Goal: Task Accomplishment & Management: Complete application form

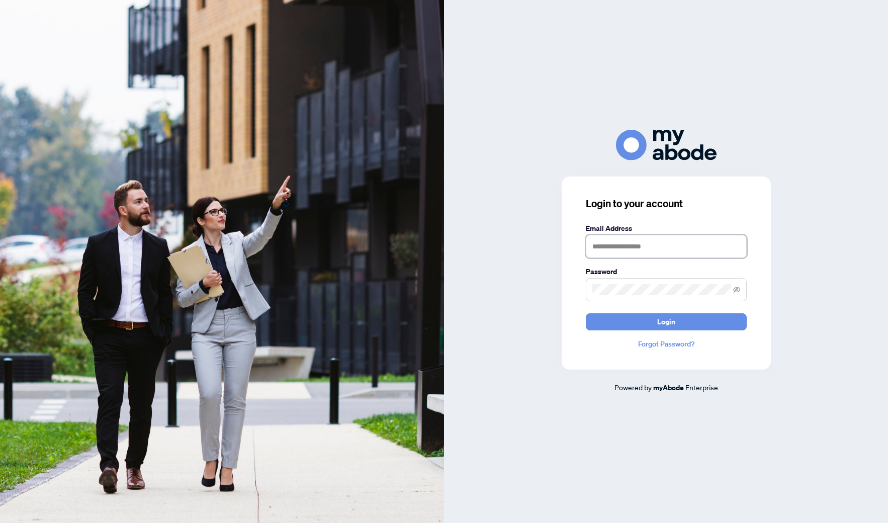
type input "**********"
click at [630, 318] on button "Login" at bounding box center [666, 321] width 161 height 17
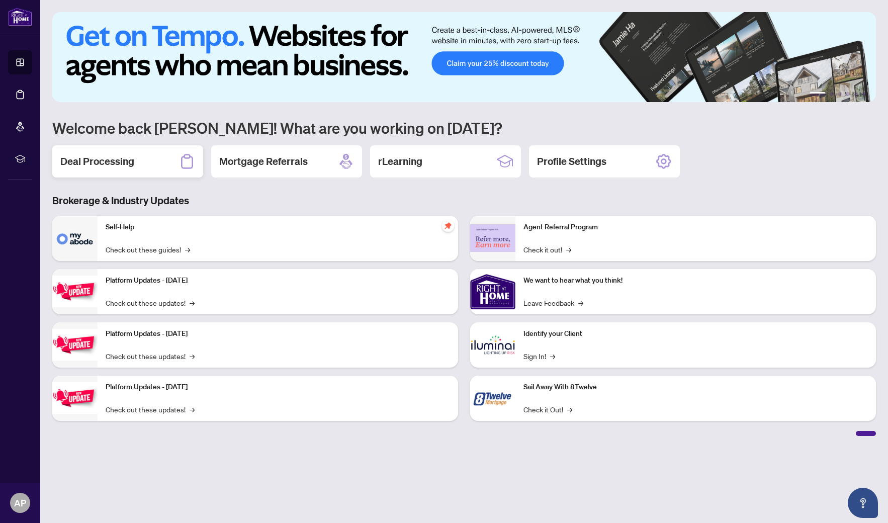
click at [86, 160] on h2 "Deal Processing" at bounding box center [97, 161] width 74 height 14
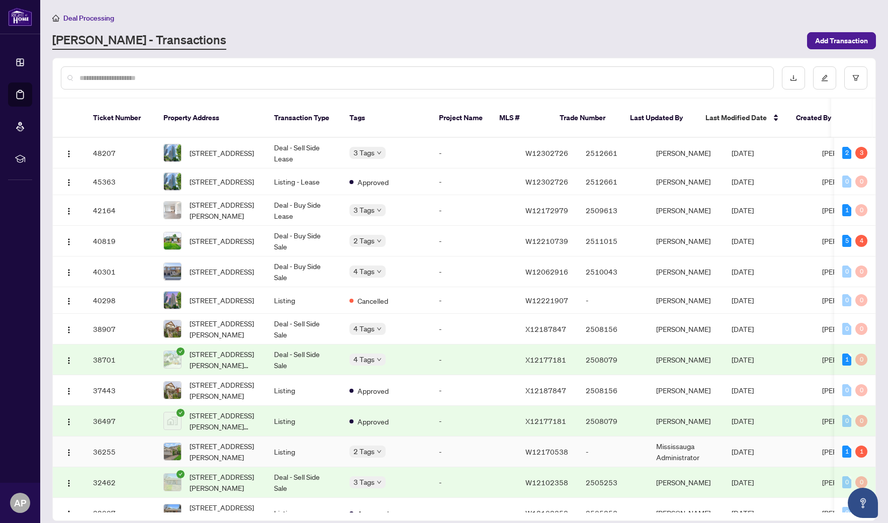
click at [220, 449] on span "[STREET_ADDRESS][PERSON_NAME]" at bounding box center [224, 452] width 68 height 22
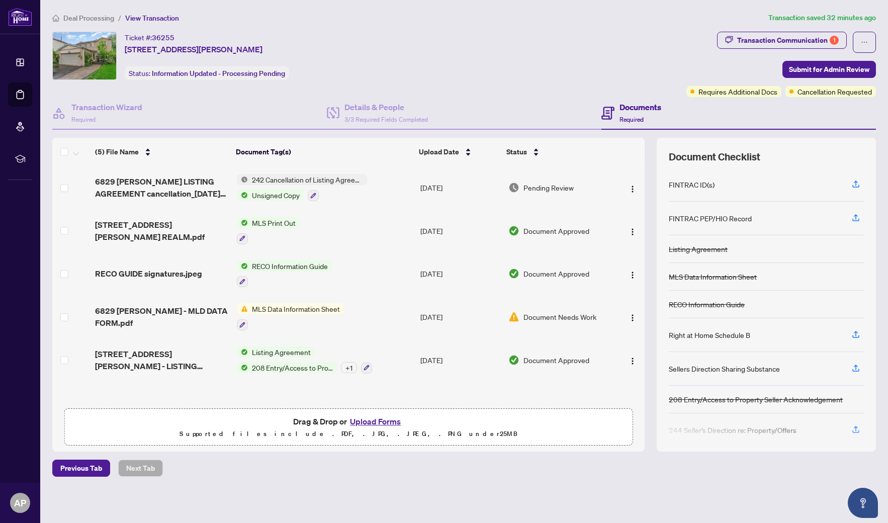
click at [363, 420] on button "Upload Forms" at bounding box center [375, 421] width 57 height 13
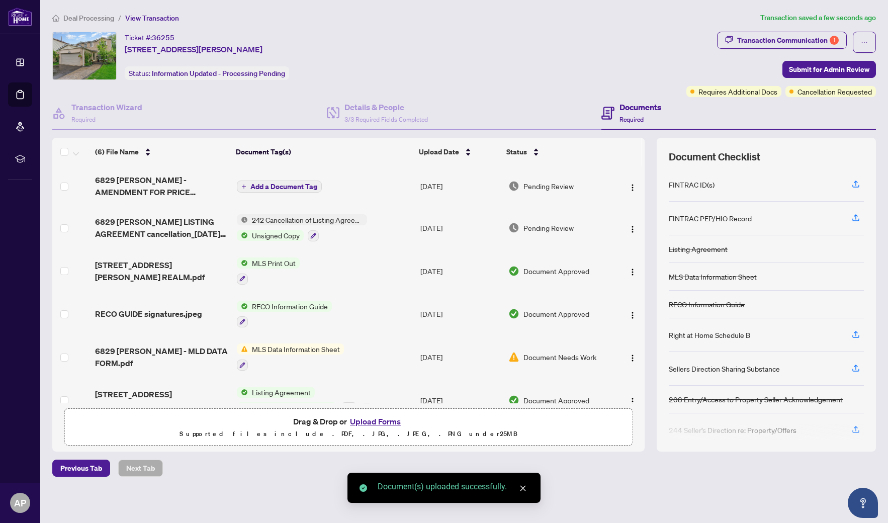
scroll to position [8, 0]
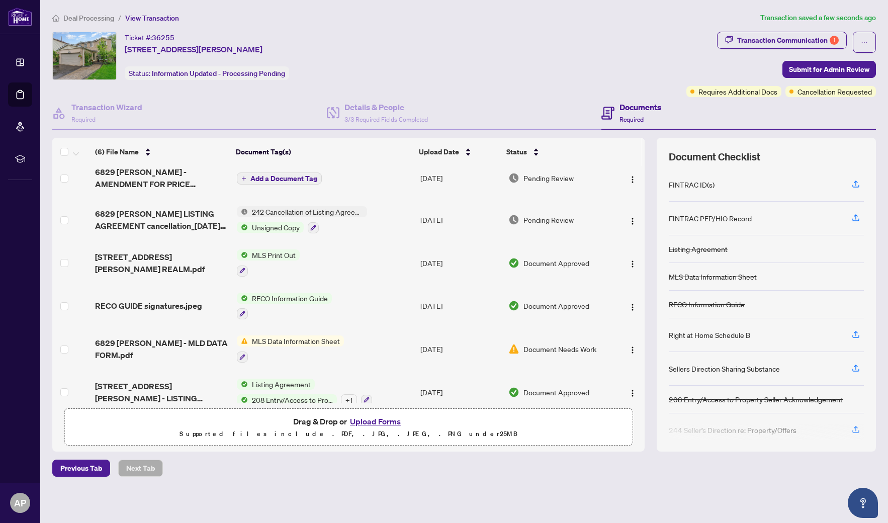
click at [261, 178] on span "Add a Document Tag" at bounding box center [283, 178] width 67 height 7
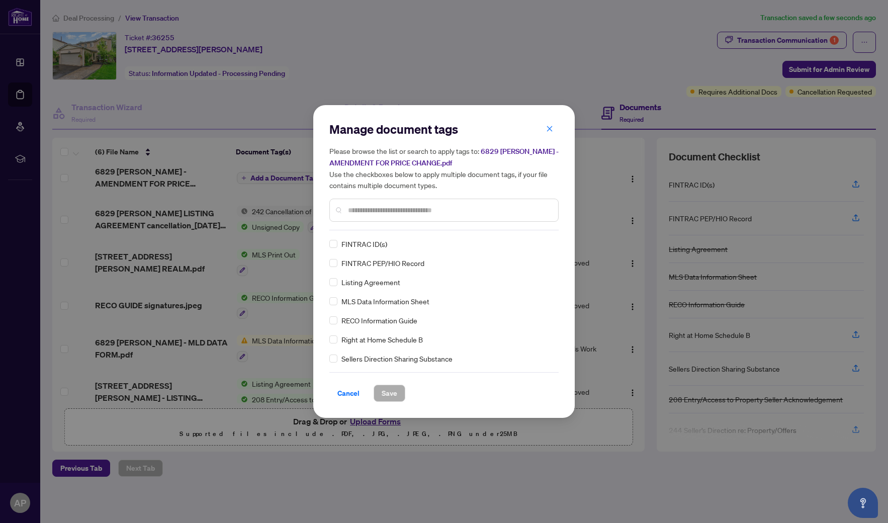
click at [355, 212] on input "text" at bounding box center [449, 210] width 202 height 11
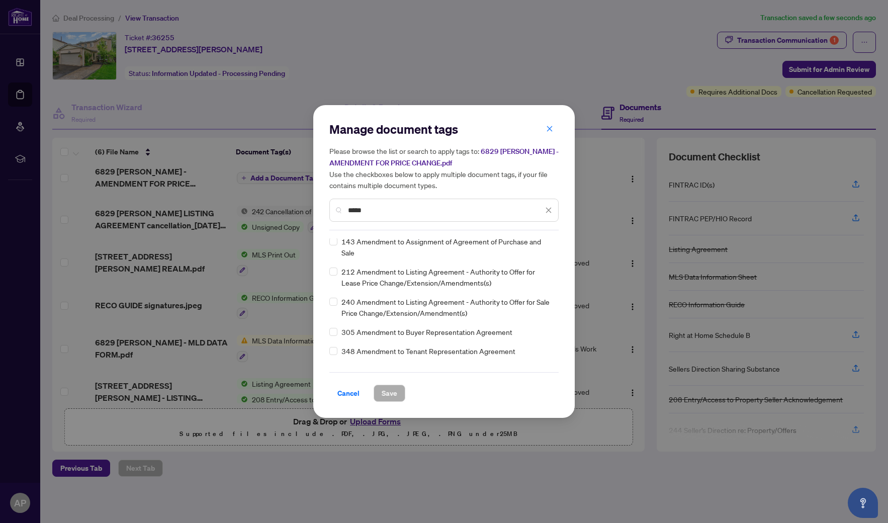
scroll to position [42, 0]
type input "*****"
click at [334, 302] on span at bounding box center [333, 301] width 8 height 8
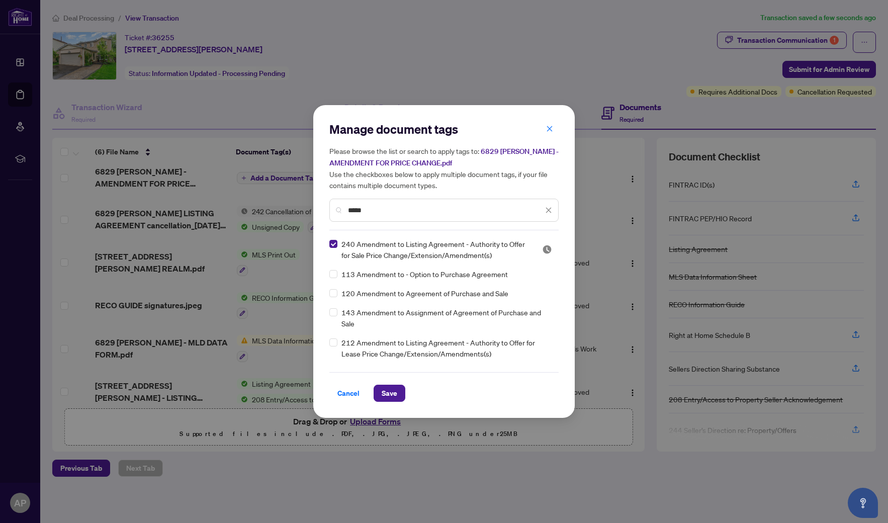
scroll to position [0, 0]
click at [398, 390] on button "Save" at bounding box center [390, 393] width 32 height 17
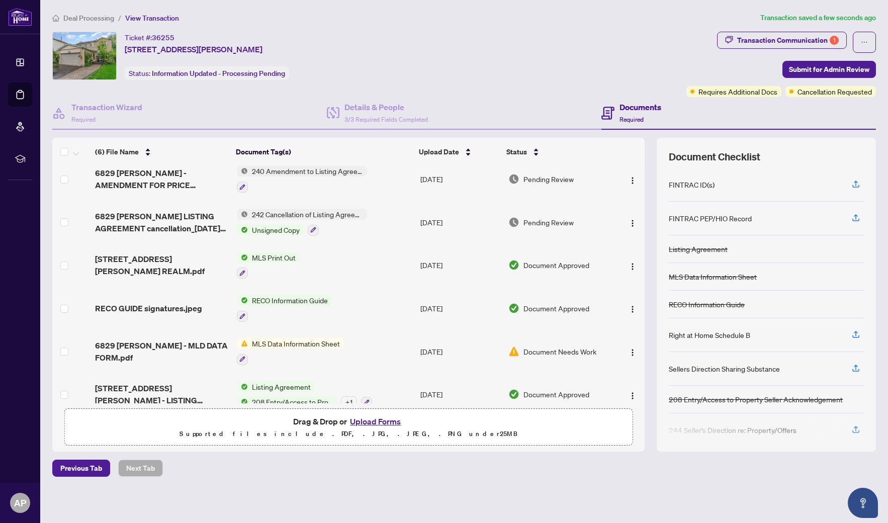
click at [304, 344] on span "MLS Data Information Sheet" at bounding box center [296, 343] width 96 height 11
click at [280, 387] on div "Document Tags MLS Data Information Sheet" at bounding box center [289, 386] width 111 height 26
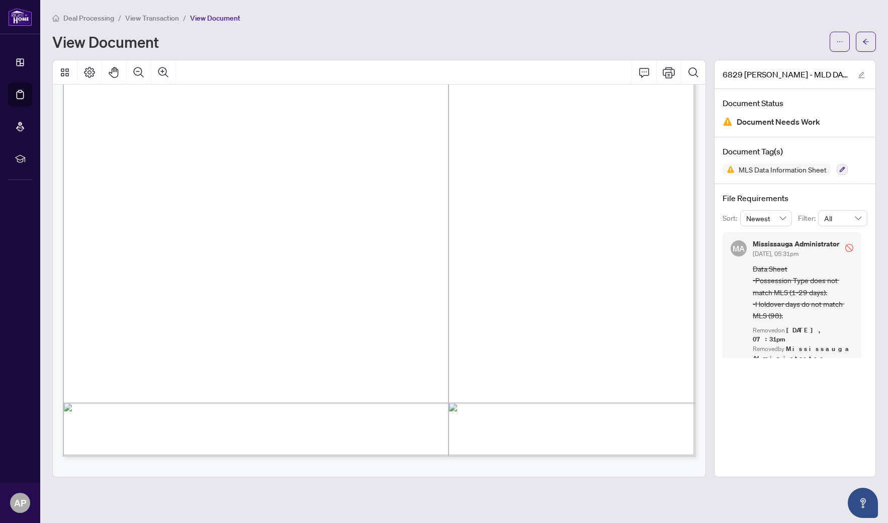
click at [163, 17] on span "View Transaction" at bounding box center [152, 18] width 54 height 9
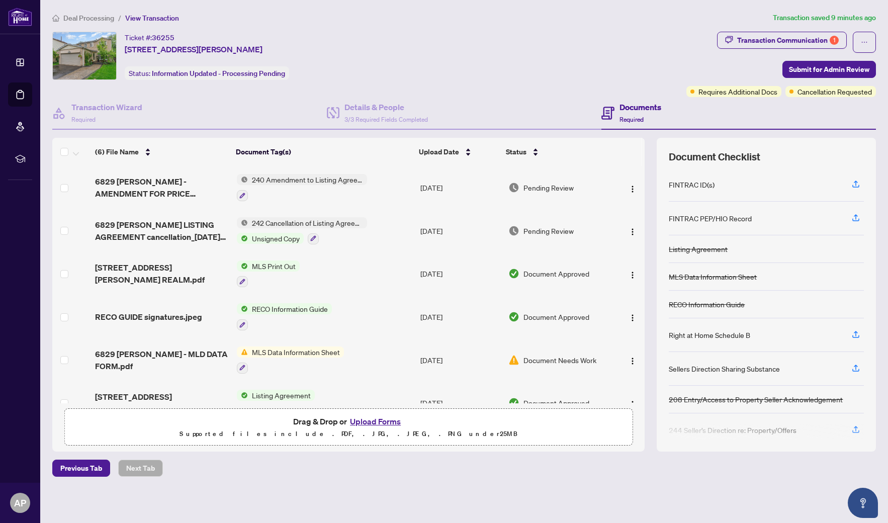
click at [258, 270] on span "MLS Print Out" at bounding box center [274, 265] width 52 height 11
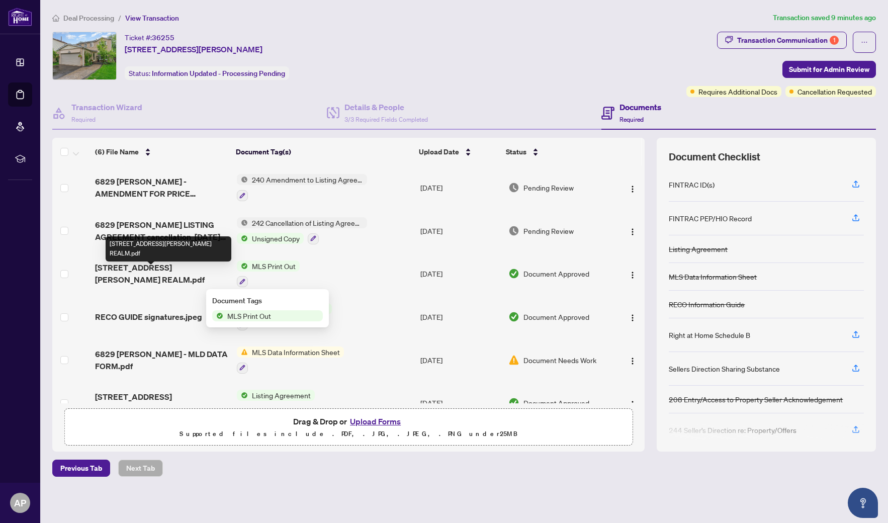
click at [188, 275] on span "[STREET_ADDRESS][PERSON_NAME] REALM.pdf" at bounding box center [162, 273] width 134 height 24
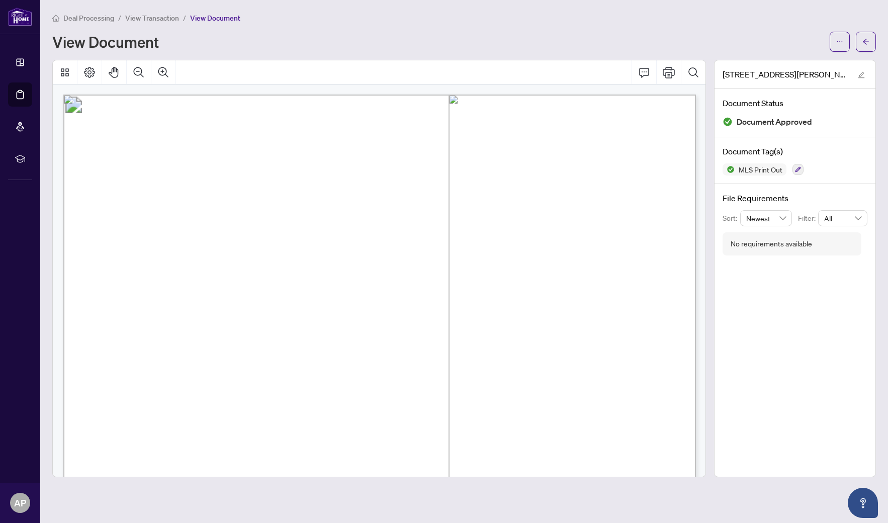
click at [164, 19] on span "View Transaction" at bounding box center [152, 18] width 54 height 9
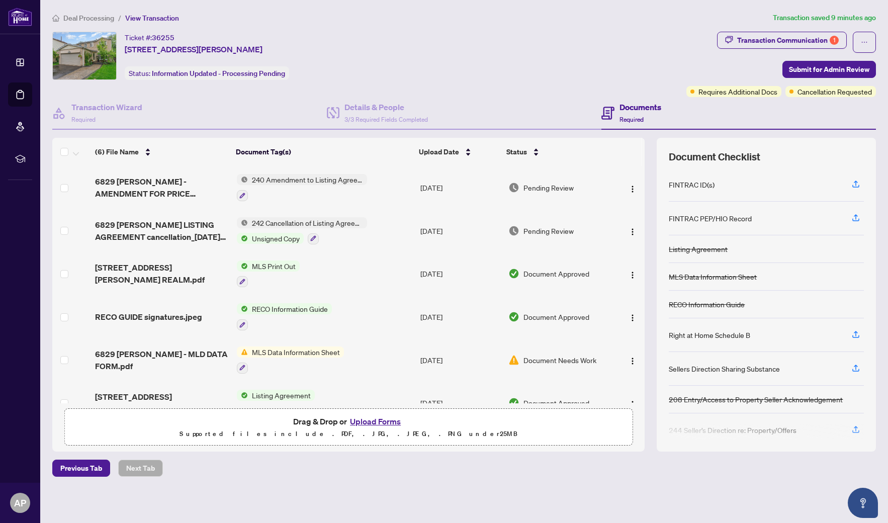
click at [371, 424] on button "Upload Forms" at bounding box center [375, 421] width 57 height 13
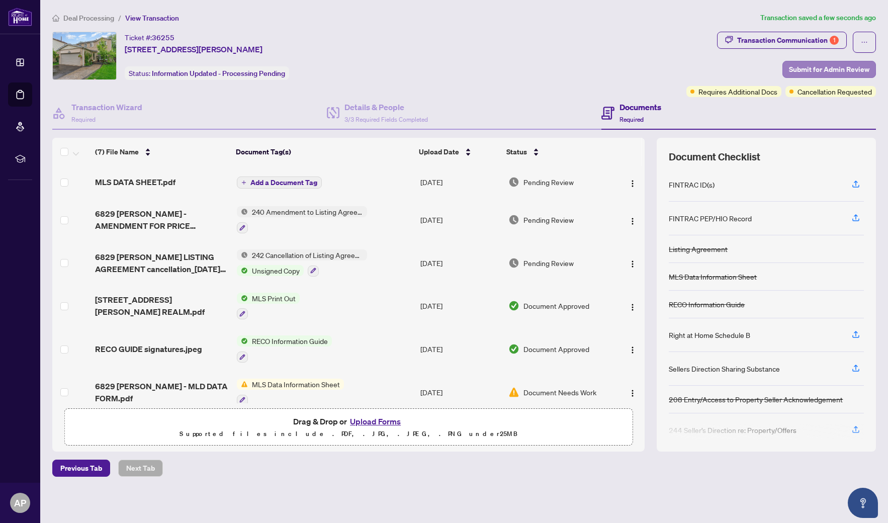
click at [801, 67] on span "Submit for Admin Review" at bounding box center [829, 69] width 80 height 16
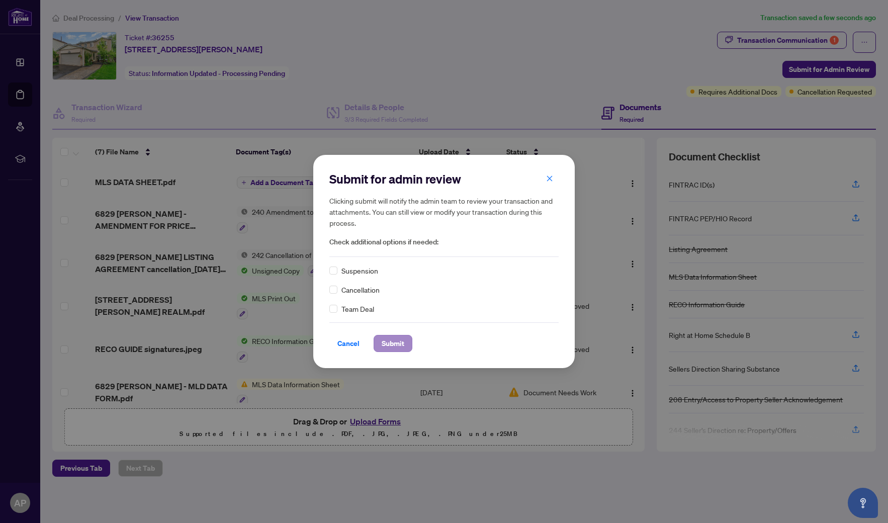
click at [395, 345] on span "Submit" at bounding box center [393, 343] width 23 height 16
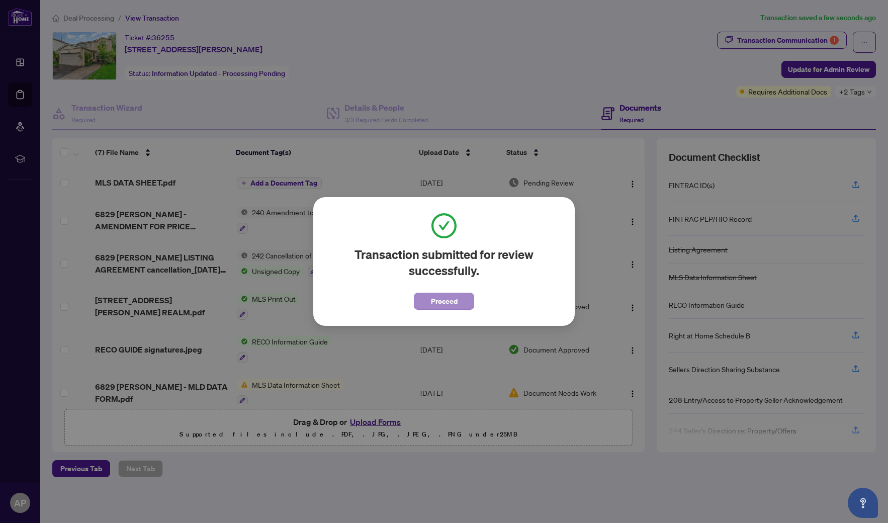
click at [434, 306] on span "Proceed" at bounding box center [444, 301] width 27 height 16
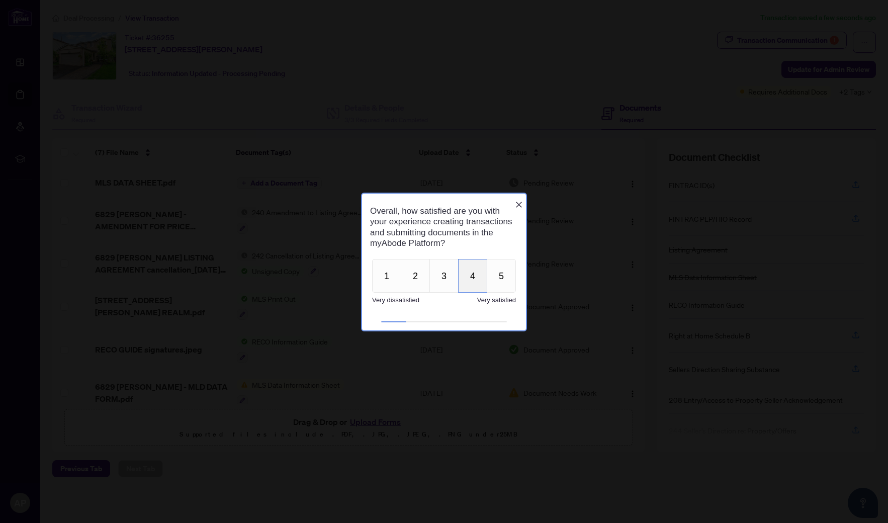
click at [471, 289] on button "4" at bounding box center [472, 275] width 29 height 34
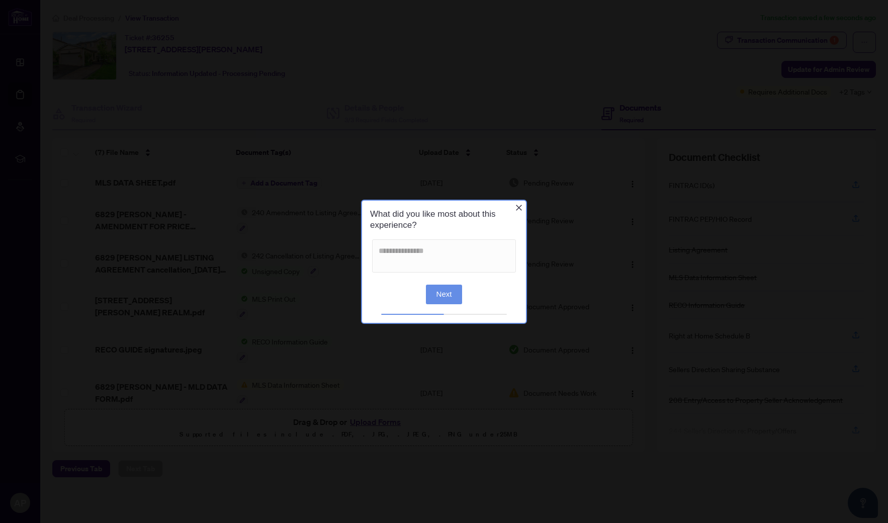
click at [517, 210] on icon "Close button" at bounding box center [519, 207] width 6 height 6
